Goal: Browse casually

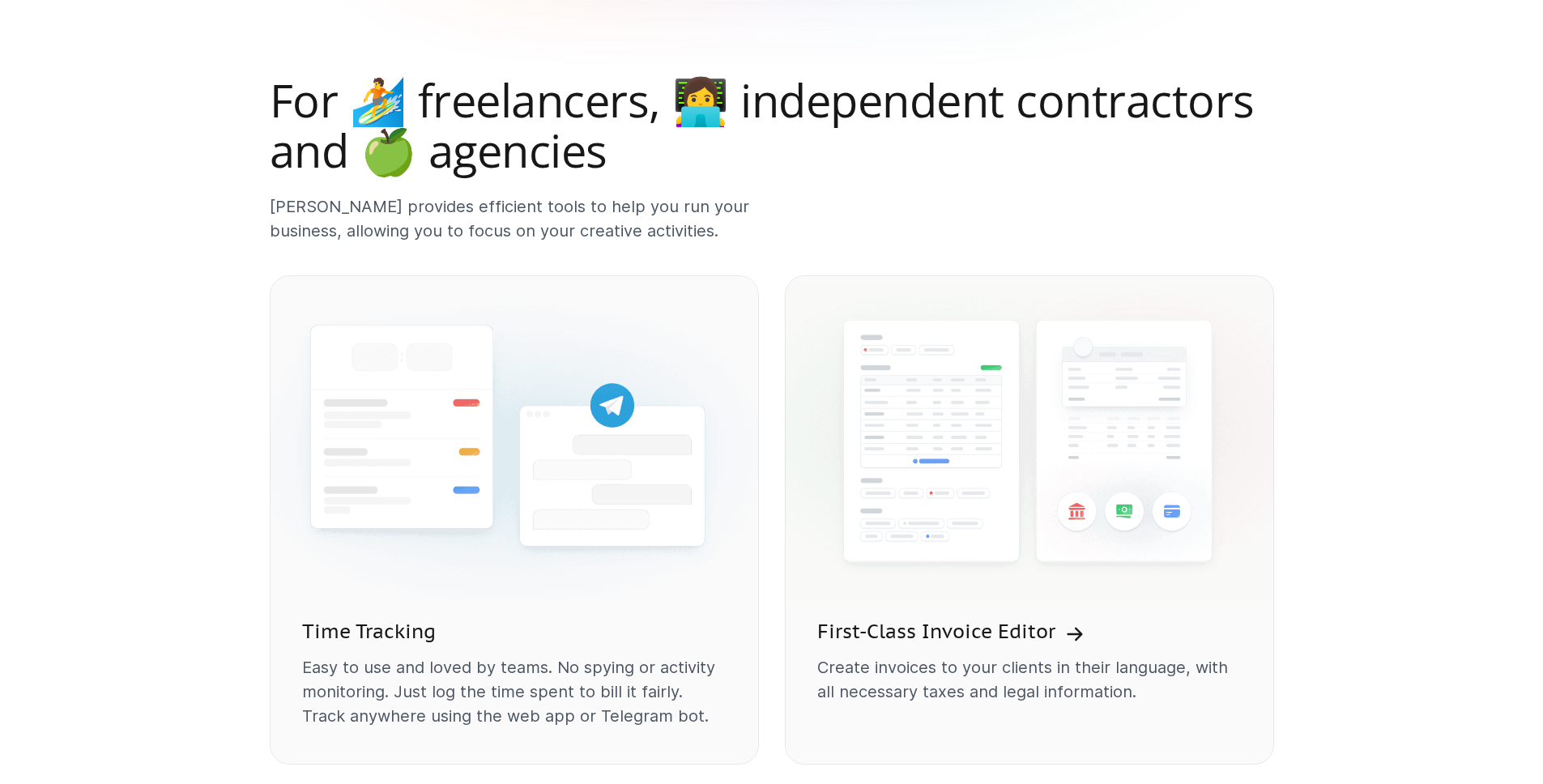
scroll to position [754, 0]
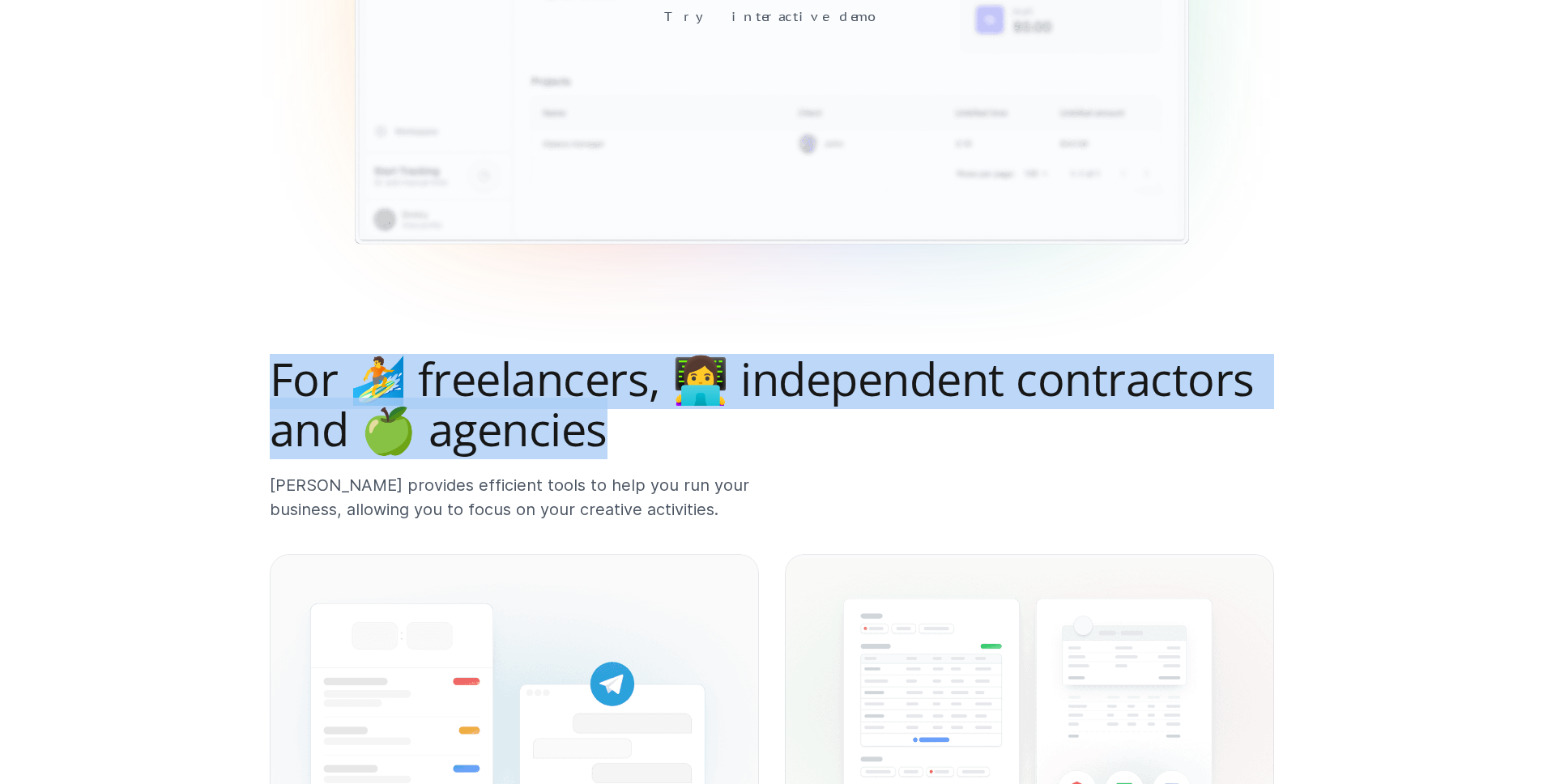
drag, startPoint x: 266, startPoint y: 379, endPoint x: 612, endPoint y: 432, distance: 350.0
click at [614, 432] on h2 "For 🏄 freelancers, 👩‍💻 independent contractors and 🍏 agencies" at bounding box center [772, 404] width 1004 height 100
drag, startPoint x: 620, startPoint y: 433, endPoint x: 328, endPoint y: 398, distance: 294.1
click at [331, 398] on h2 "For 🏄 freelancers, 👩‍💻 independent contractors and 🍏 agencies" at bounding box center [772, 404] width 1004 height 100
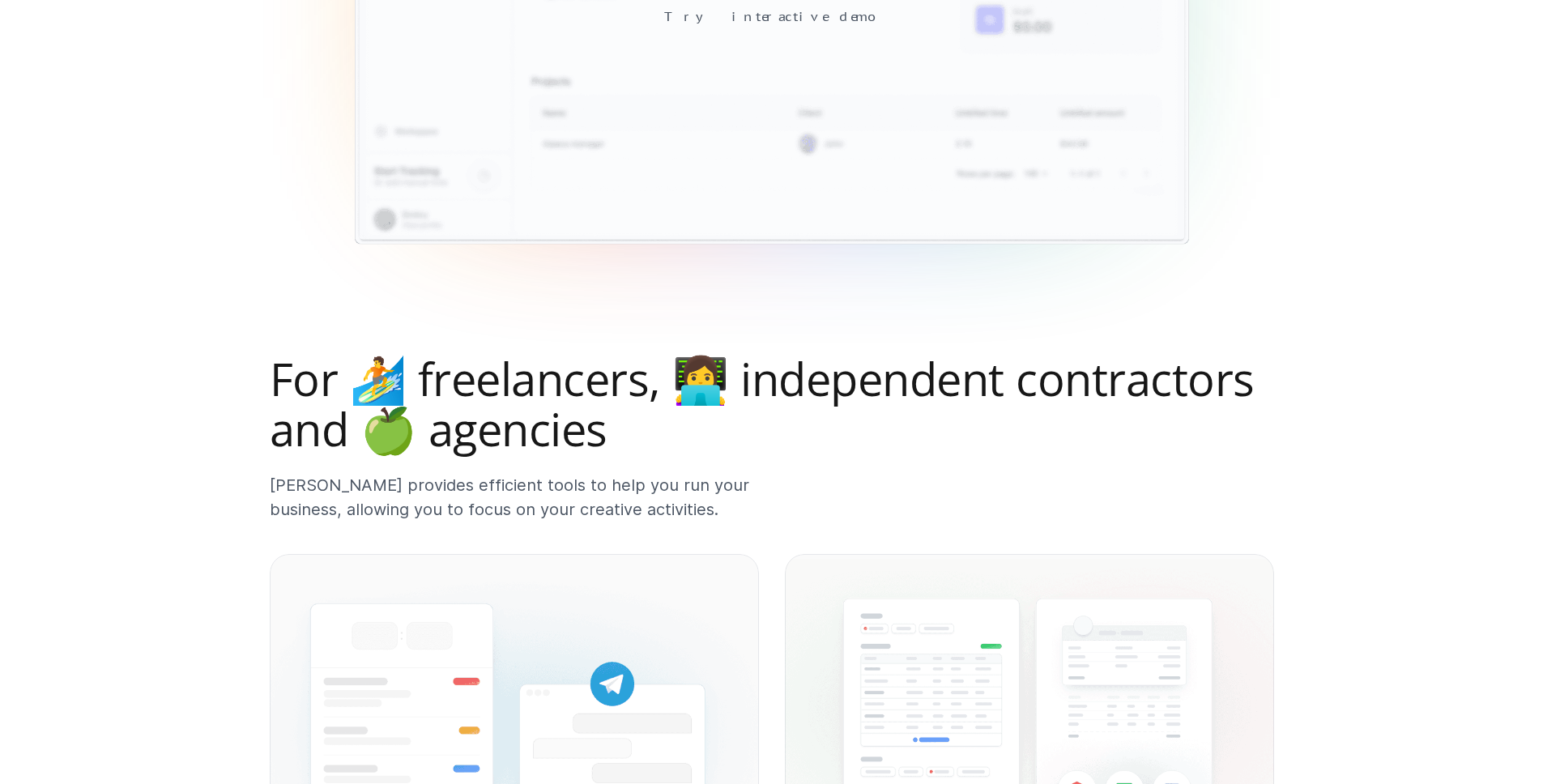
click at [330, 401] on h2 "For 🏄 freelancers, 👩‍💻 independent contractors and 🍏 agencies" at bounding box center [772, 404] width 1004 height 100
drag, startPoint x: 363, startPoint y: 388, endPoint x: 431, endPoint y: 374, distance: 69.4
click at [413, 375] on h2 "For 🏄 freelancers, 👩‍💻 independent contractors and 🍏 agencies" at bounding box center [772, 404] width 1004 height 100
click at [676, 375] on h2 "For 🏄 freelancers, 👩‍💻 independent contractors and 🍏 agencies" at bounding box center [772, 404] width 1004 height 100
click at [435, 450] on h2 "For 🏄 freelancers, 👩‍💻 independent contractors and 🍏 agencies" at bounding box center [772, 404] width 1004 height 100
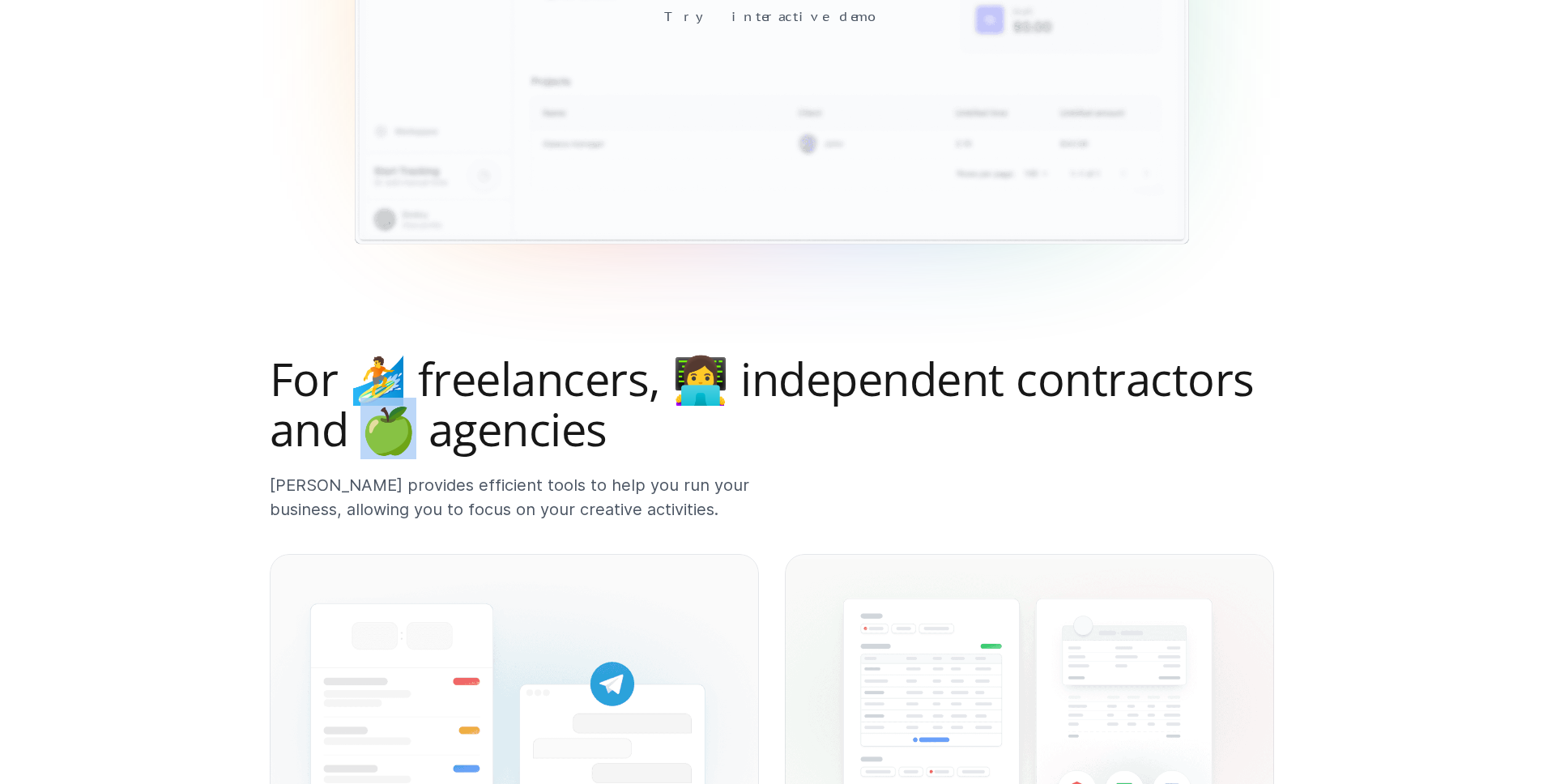
drag, startPoint x: 397, startPoint y: 441, endPoint x: 370, endPoint y: 438, distance: 27.2
click at [372, 438] on h2 "For 🏄 freelancers, 👩‍💻 independent contractors and 🍏 agencies" at bounding box center [772, 404] width 1004 height 100
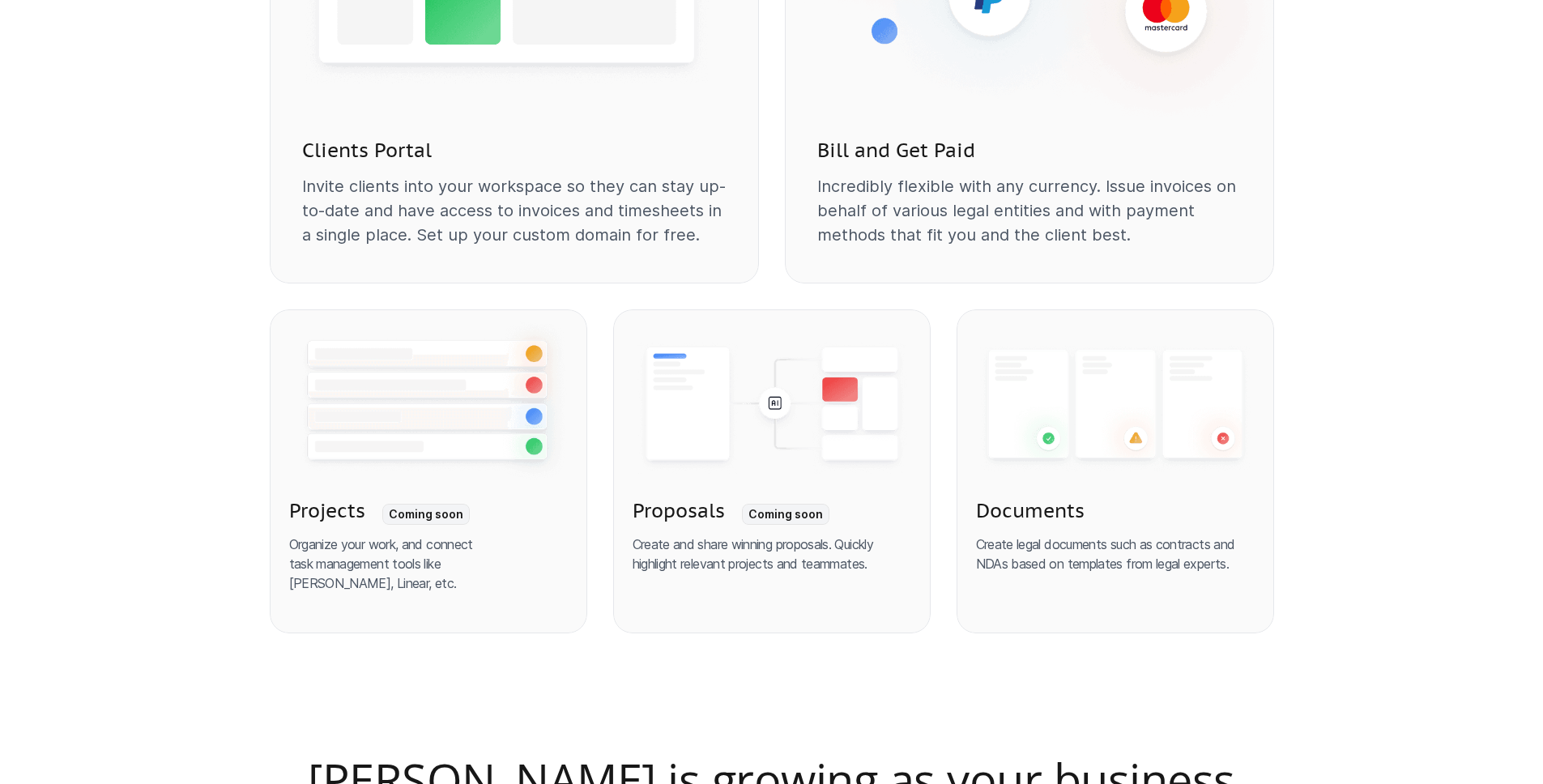
scroll to position [2031, 0]
